Goal: Navigation & Orientation: Find specific page/section

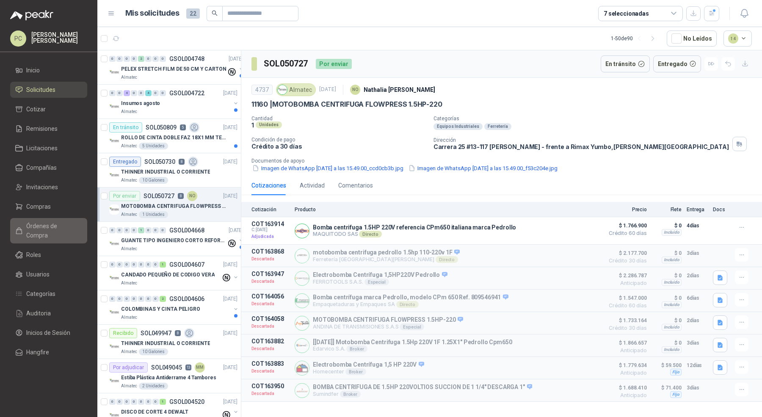
scroll to position [70, 0]
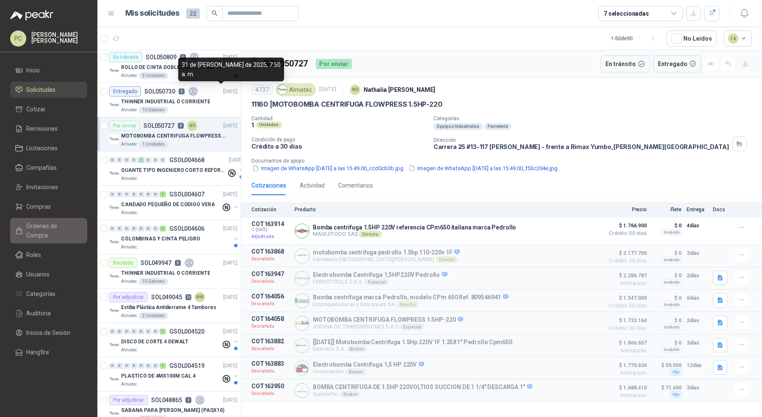
click at [61, 222] on span "Órdenes de Compra" at bounding box center [52, 231] width 53 height 19
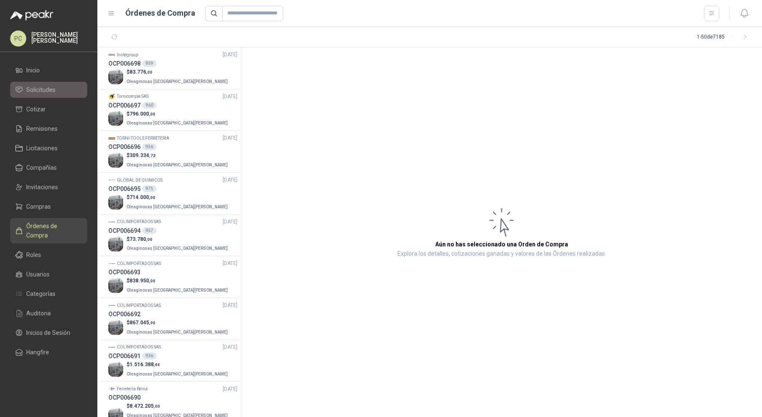
click at [59, 87] on li "Solicitudes" at bounding box center [48, 89] width 67 height 9
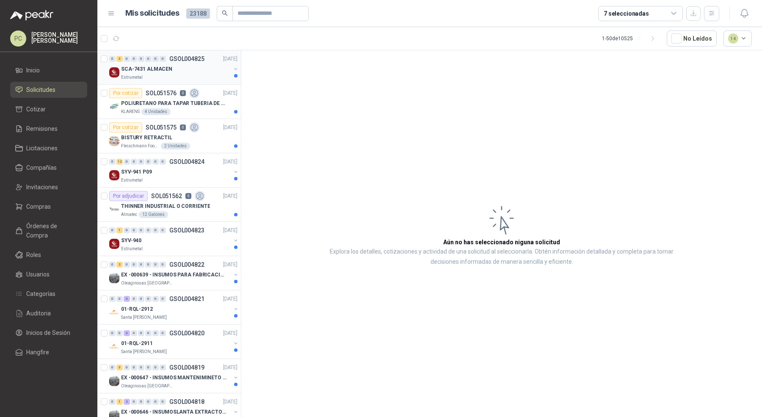
click at [177, 61] on p "GSOL004825" at bounding box center [186, 59] width 35 height 6
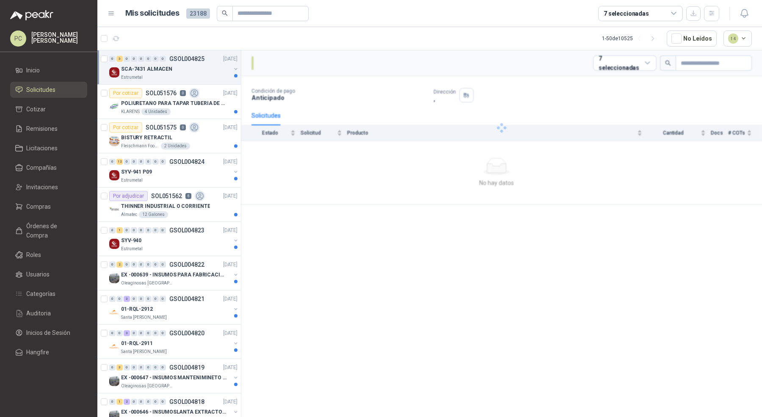
click at [185, 69] on div "SCA-7431 ALMACEN" at bounding box center [176, 69] width 110 height 10
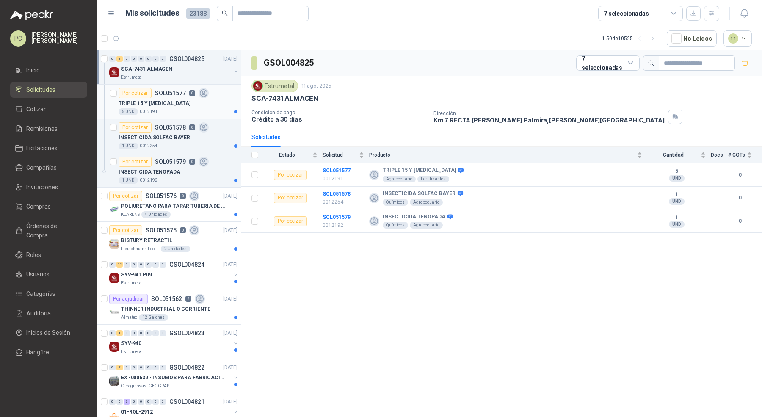
click at [178, 104] on div "TRIPLE 15 Y [MEDICAL_DATA]" at bounding box center [178, 103] width 119 height 10
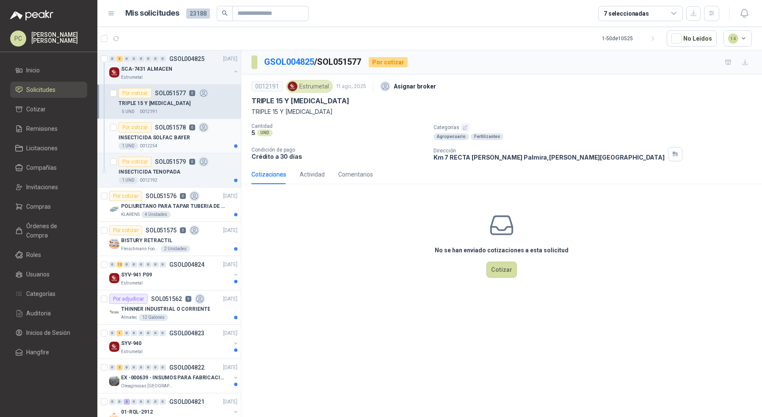
click at [182, 144] on div "1 UND  0012254" at bounding box center [178, 146] width 119 height 7
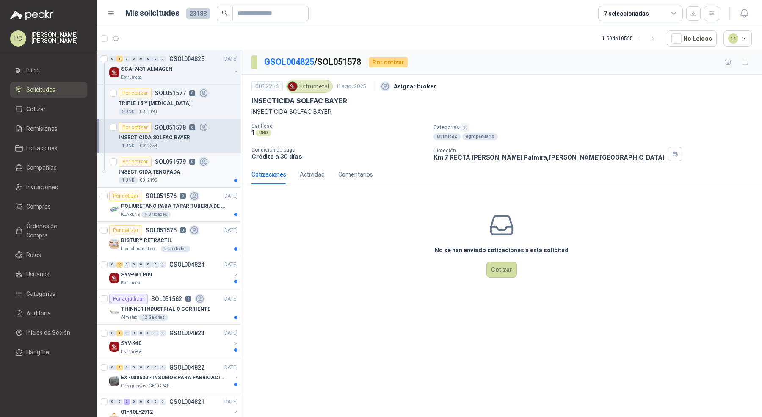
click at [201, 175] on div "INSECTICIDA TENOPADA" at bounding box center [178, 172] width 119 height 10
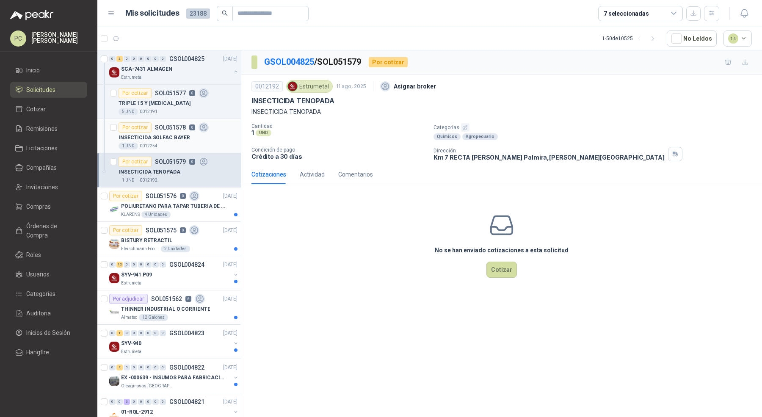
click at [201, 141] on div "INSECTICIDA SOLFAC BAYER" at bounding box center [178, 138] width 119 height 10
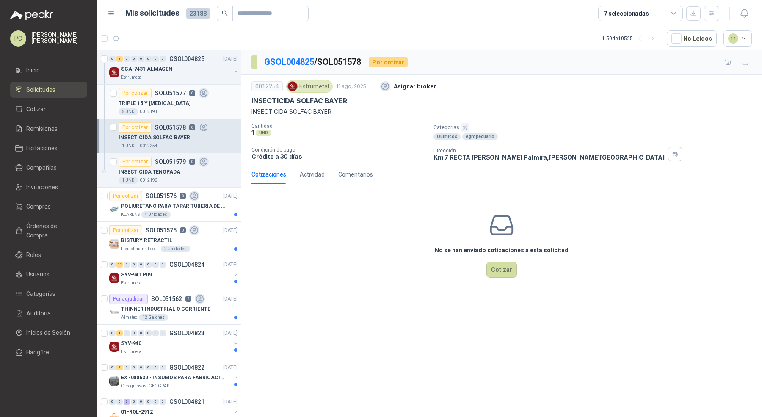
click at [193, 89] on div "Por cotizar SOL051577 0" at bounding box center [164, 93] width 90 height 10
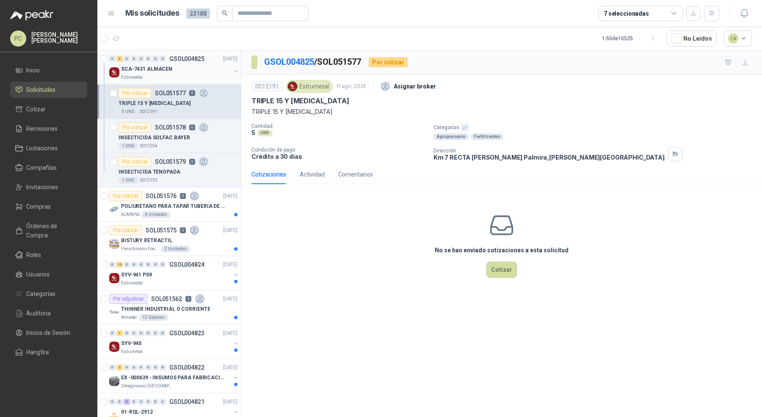
click at [181, 70] on div "SCA-7431 ALMACEN" at bounding box center [176, 69] width 110 height 10
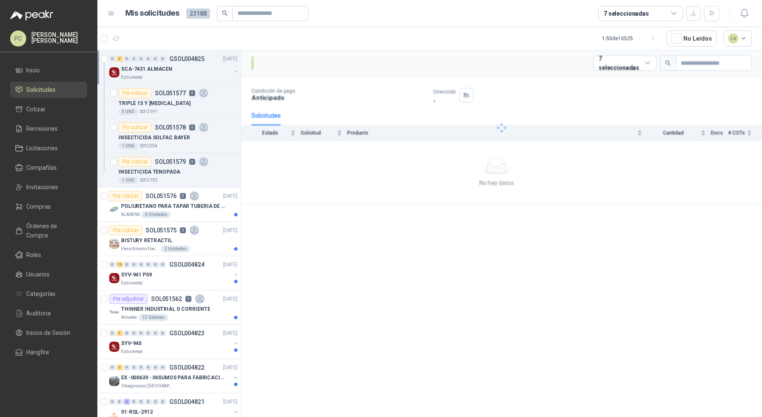
click at [181, 70] on div "SCA-7431 ALMACEN" at bounding box center [176, 69] width 110 height 10
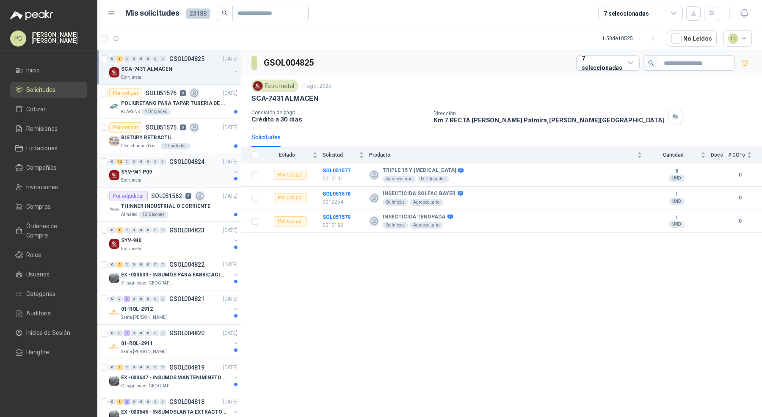
click at [172, 169] on div "SYV-941 P09" at bounding box center [176, 172] width 110 height 10
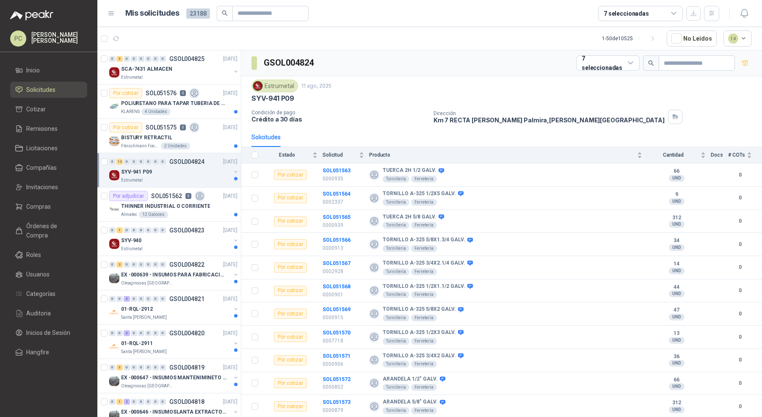
click at [172, 169] on div "SYV-941 P09" at bounding box center [176, 172] width 110 height 10
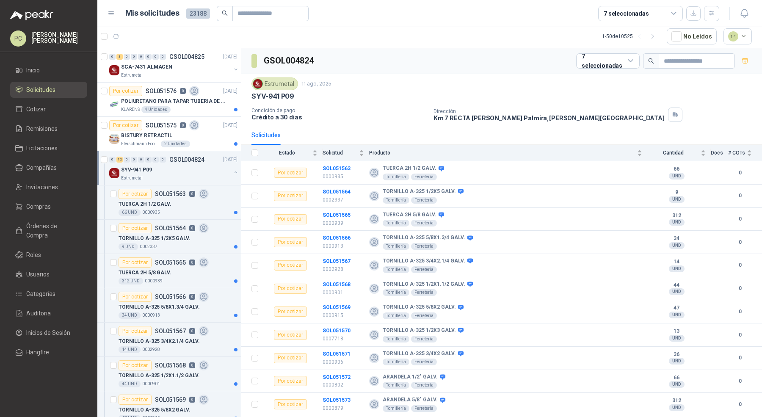
click at [186, 177] on div "Estrumetal" at bounding box center [176, 178] width 110 height 7
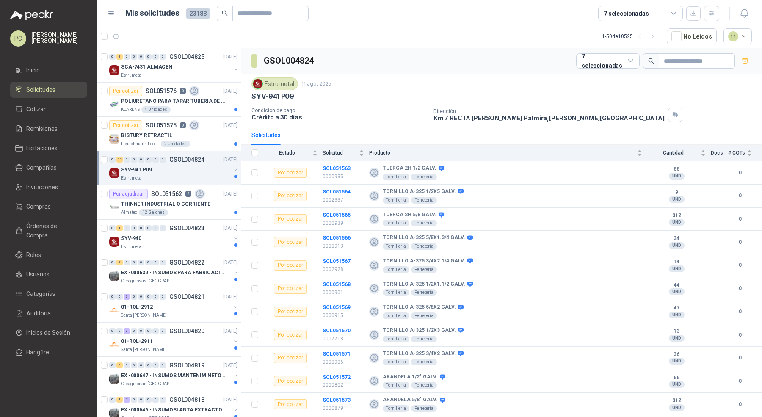
click at [186, 177] on div "Estrumetal" at bounding box center [176, 178] width 110 height 7
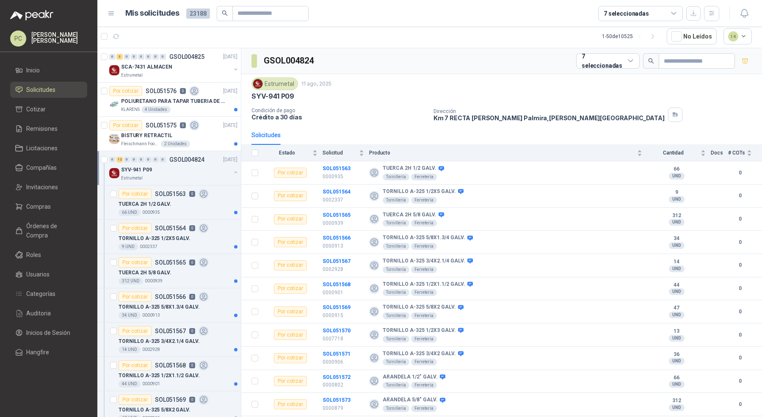
click at [186, 177] on div "Estrumetal" at bounding box center [176, 178] width 110 height 7
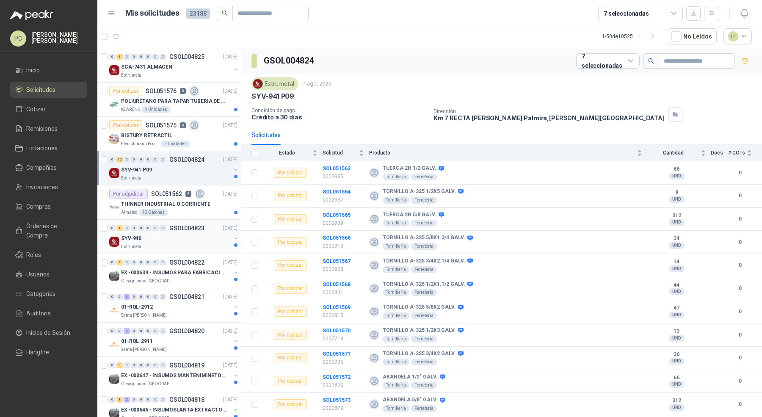
click at [194, 239] on div "SYV-940" at bounding box center [176, 238] width 110 height 10
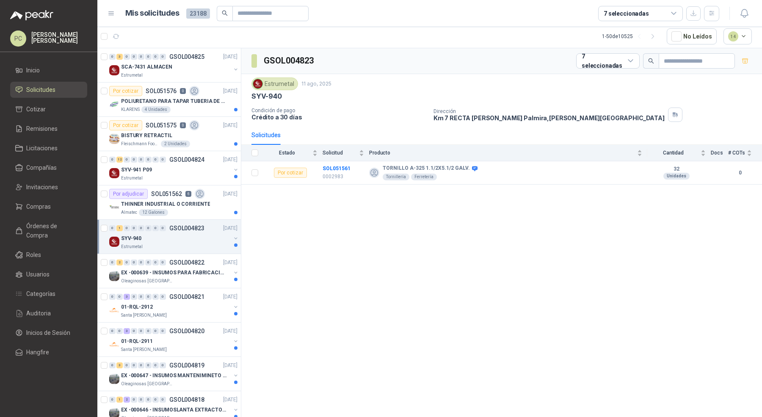
click at [194, 239] on div "SYV-940" at bounding box center [176, 238] width 110 height 10
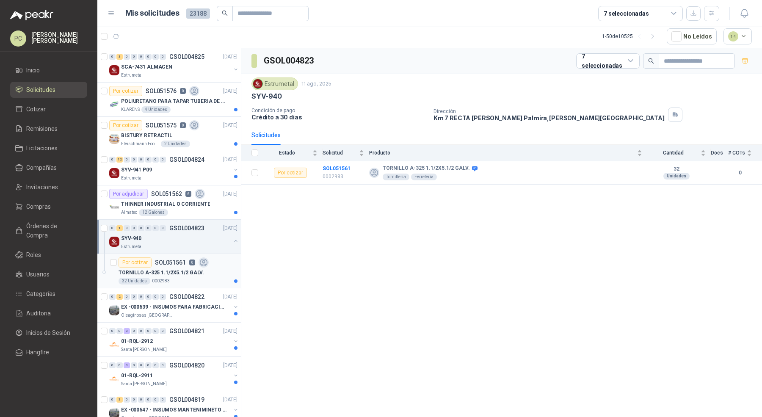
click at [195, 280] on div "32 Unidades 0002983" at bounding box center [178, 281] width 119 height 7
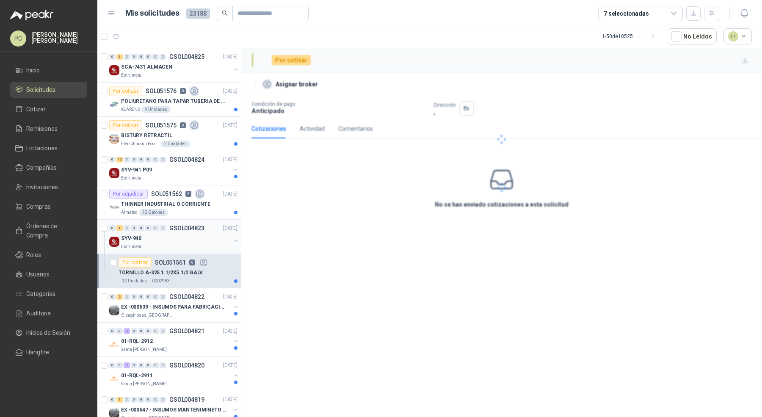
click at [193, 244] on div "Estrumetal" at bounding box center [176, 247] width 110 height 7
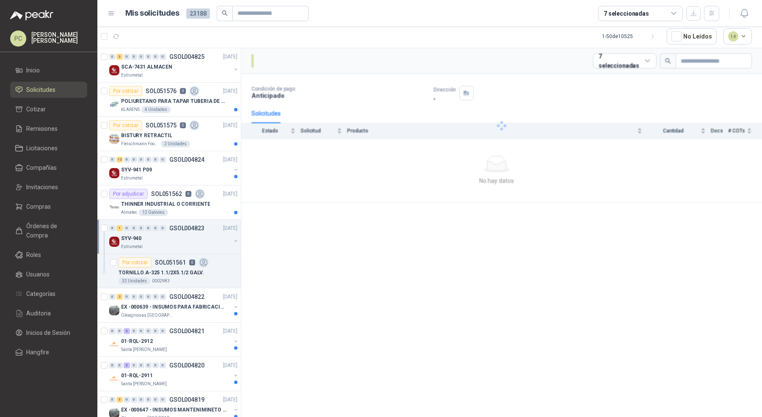
click at [193, 244] on div "Estrumetal" at bounding box center [176, 247] width 110 height 7
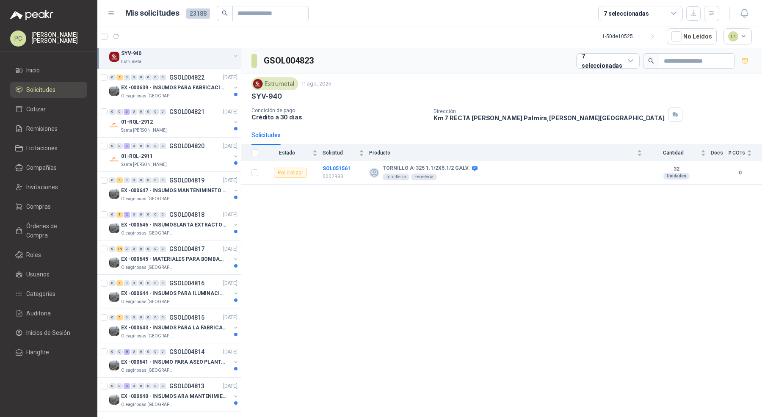
scroll to position [397, 0]
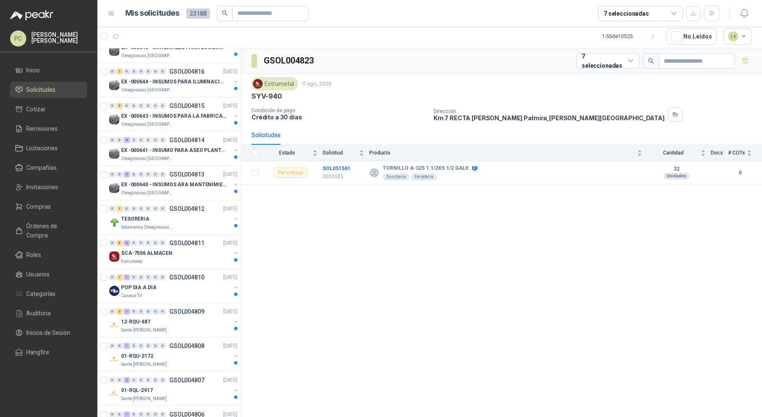
click at [193, 242] on p "GSOL004811" at bounding box center [186, 243] width 35 height 6
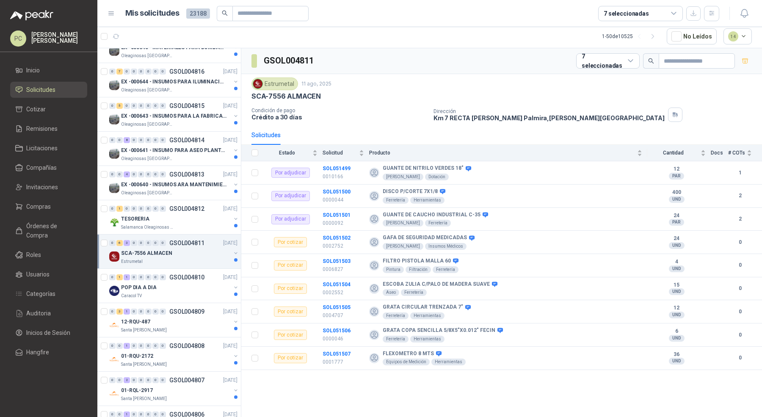
click at [193, 242] on p "GSOL004811" at bounding box center [186, 243] width 35 height 6
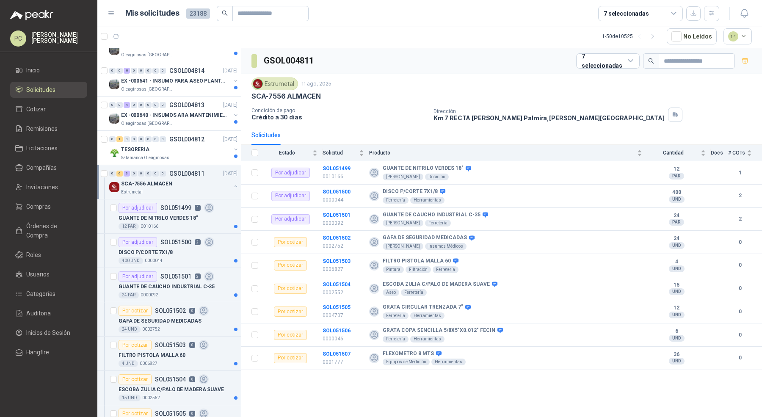
scroll to position [466, 0]
click at [194, 218] on div "GUANTE DE NITRILO VERDES 18"" at bounding box center [178, 218] width 119 height 10
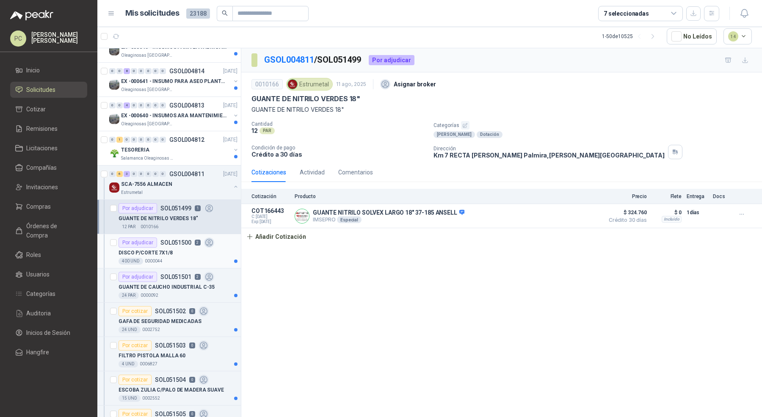
click at [194, 248] on div "DISCO P/CORTE 7X1/8" at bounding box center [178, 253] width 119 height 10
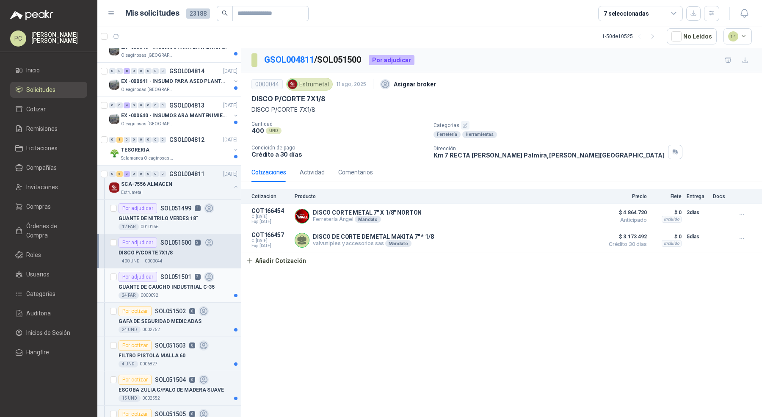
click at [189, 292] on div "24 PAR  0000092" at bounding box center [178, 295] width 119 height 7
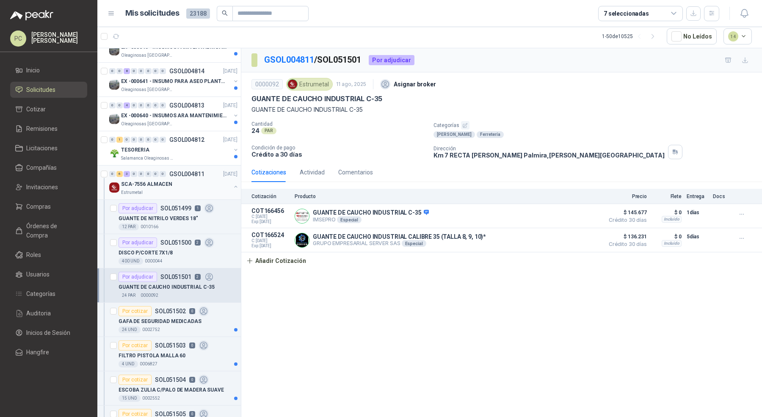
click at [180, 189] on div "Estrumetal" at bounding box center [176, 192] width 110 height 7
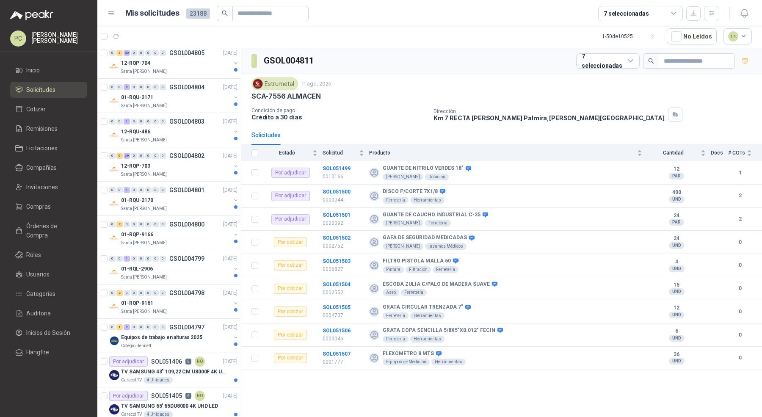
scroll to position [793, 0]
click at [57, 69] on li "Inicio" at bounding box center [48, 70] width 67 height 9
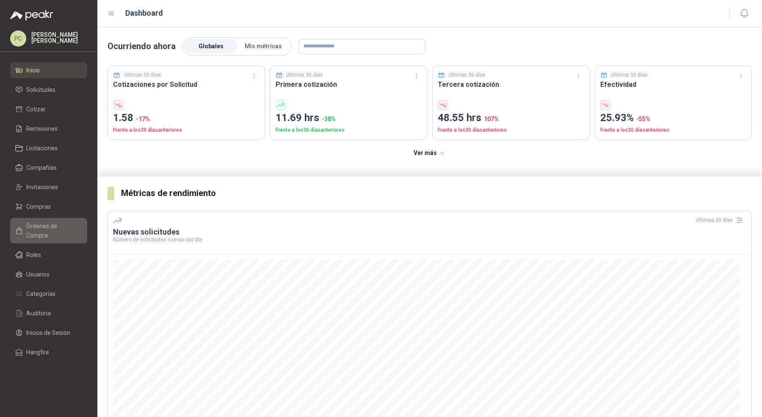
click at [35, 228] on span "Órdenes de Compra" at bounding box center [52, 231] width 53 height 19
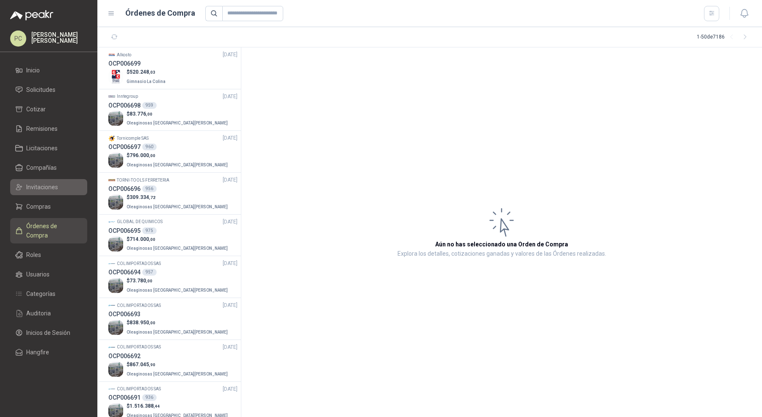
click at [66, 188] on li "Invitaciones" at bounding box center [48, 187] width 67 height 9
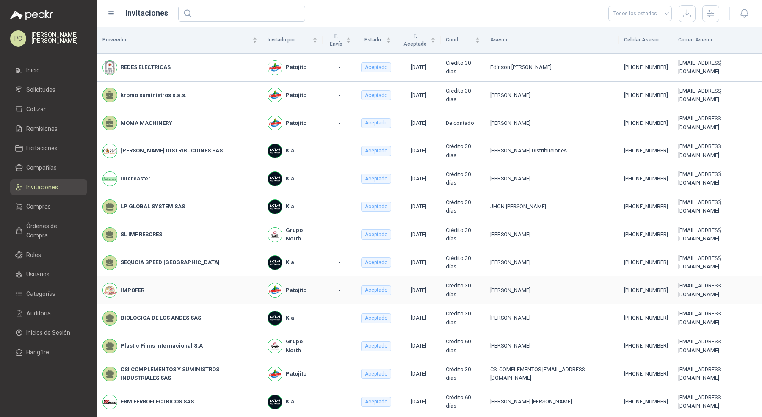
scroll to position [80, 0]
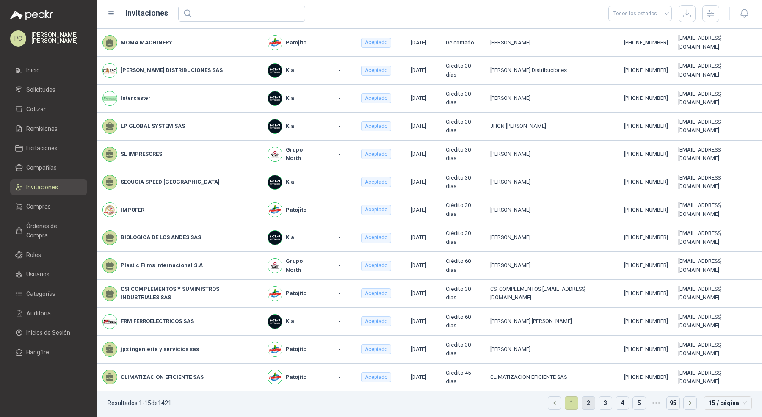
click at [582, 400] on link "2" at bounding box center [588, 403] width 13 height 13
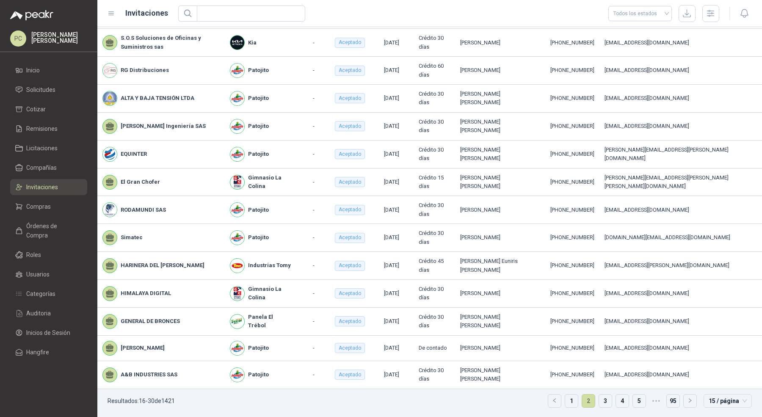
scroll to position [36, 0]
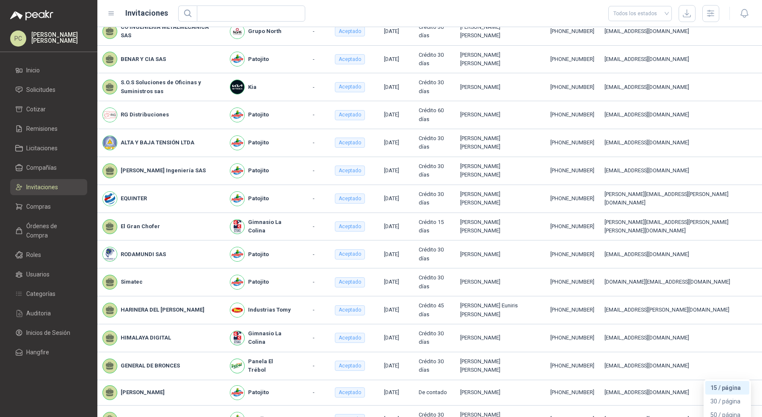
click at [723, 410] on div "50 / página" at bounding box center [728, 414] width 34 height 9
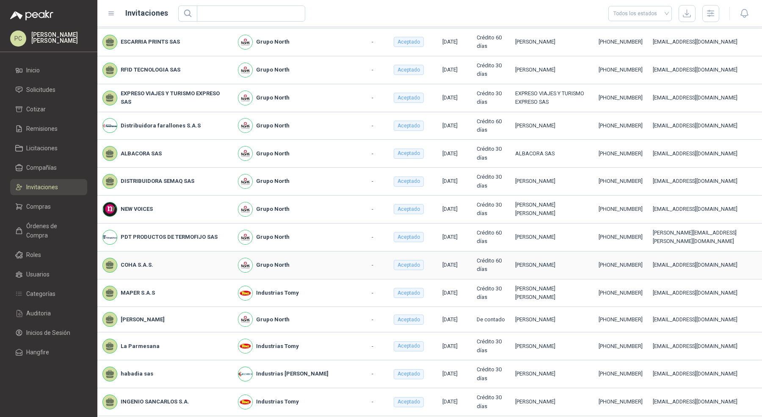
scroll to position [1051, 0]
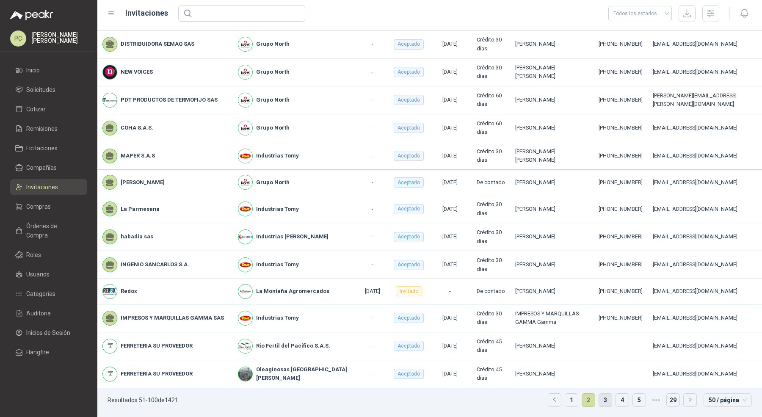
click at [599, 400] on link "3" at bounding box center [605, 400] width 13 height 13
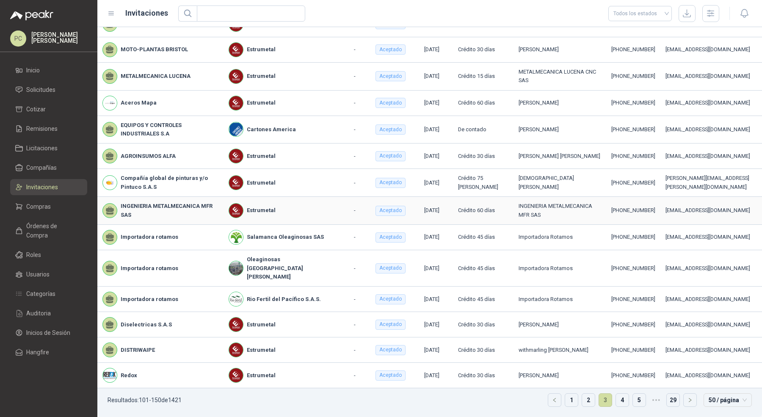
scroll to position [1043, 0]
click at [567, 405] on link "1" at bounding box center [572, 400] width 13 height 13
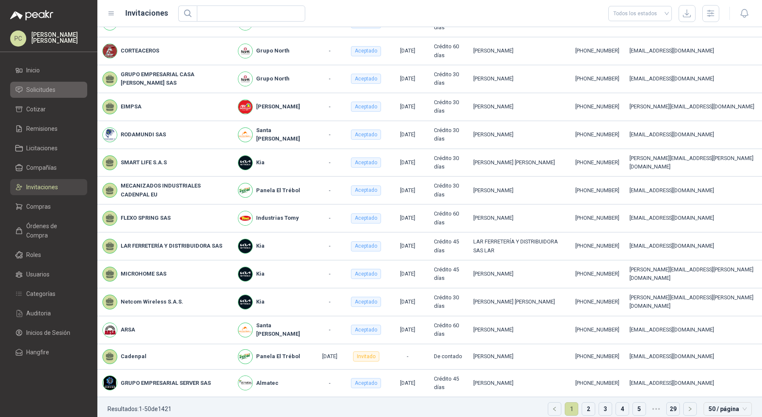
click at [67, 89] on li "Solicitudes" at bounding box center [48, 89] width 67 height 9
